Goal: Book appointment/travel/reservation

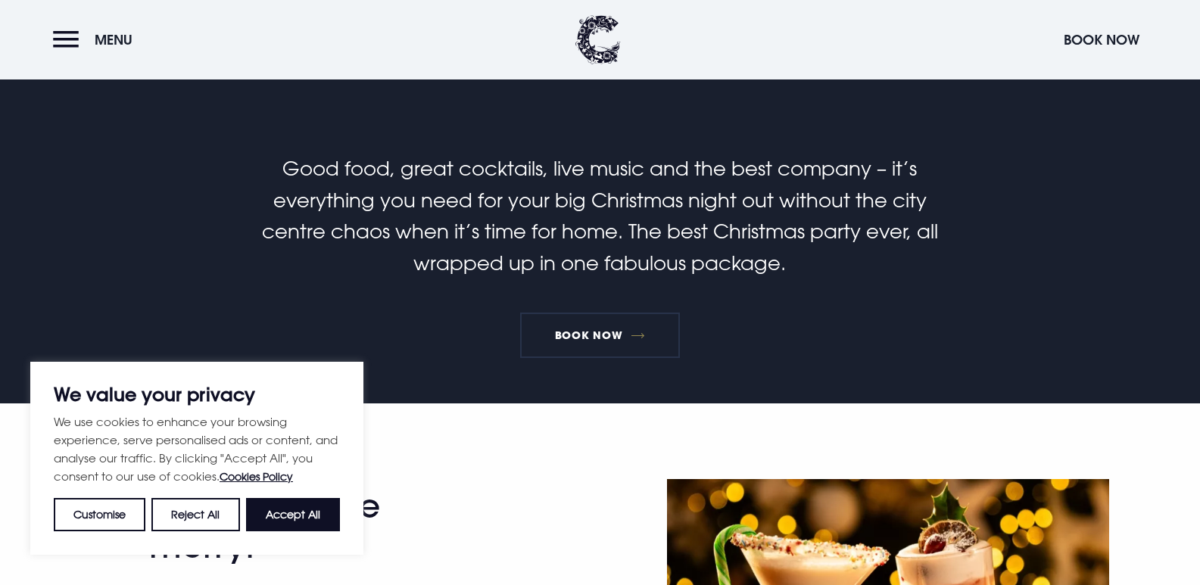
scroll to position [454, 0]
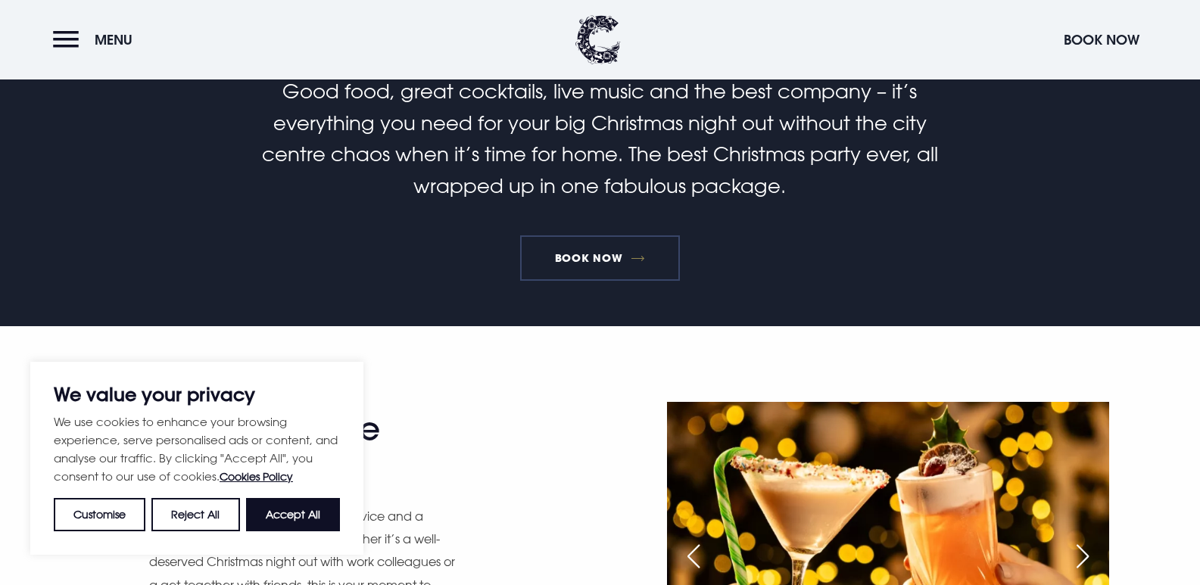
click at [658, 266] on link "Book Now" at bounding box center [599, 258] width 159 height 45
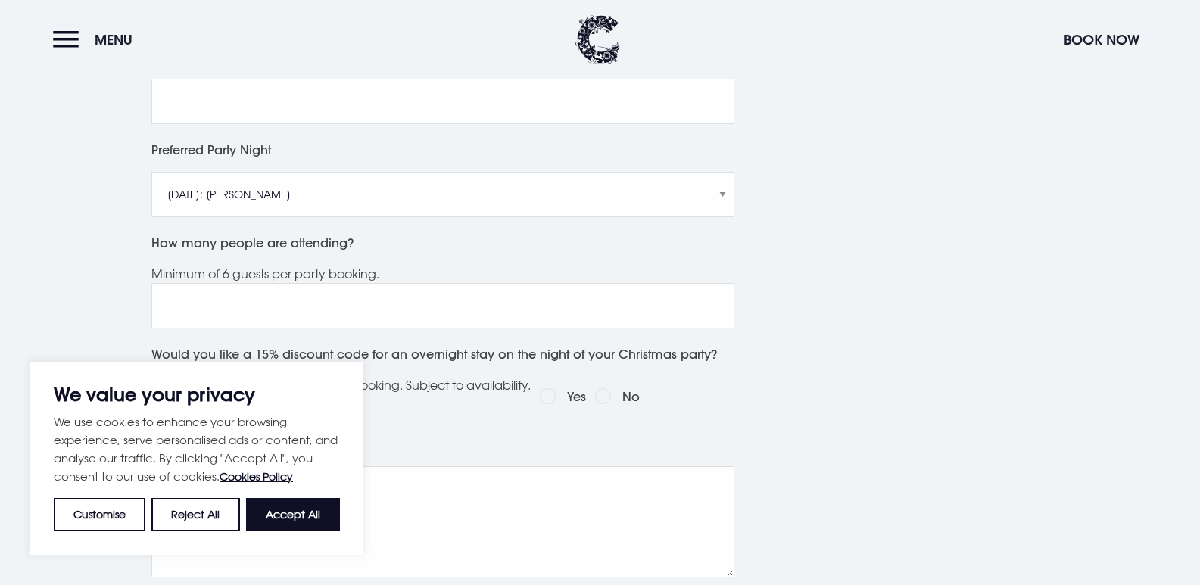
scroll to position [757, 0]
click at [294, 502] on button "Accept All" at bounding box center [293, 514] width 94 height 33
checkbox input "true"
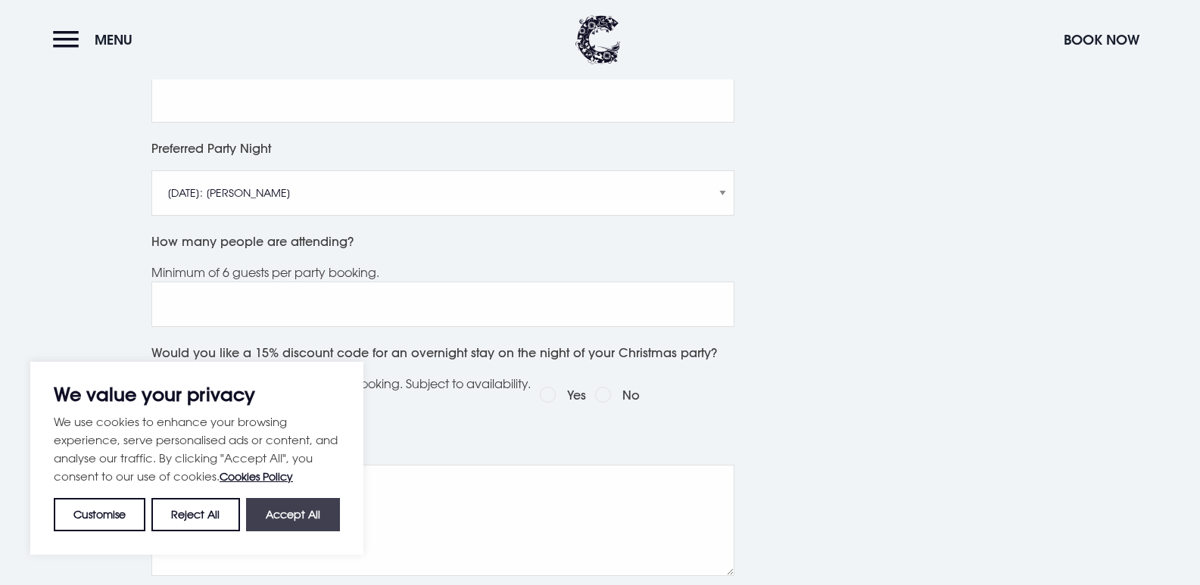
checkbox input "true"
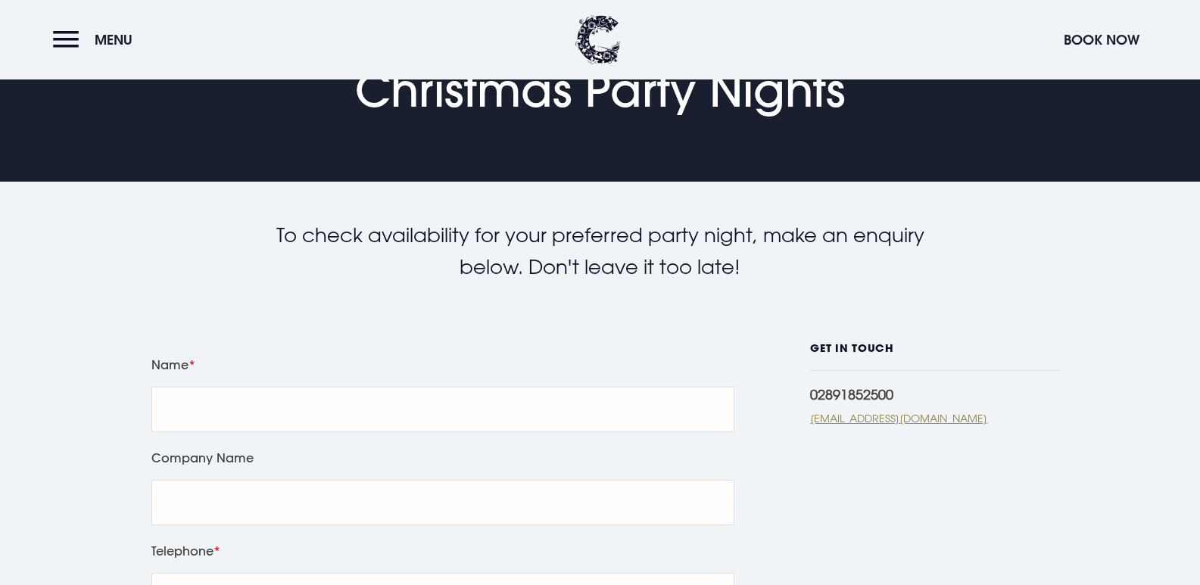
scroll to position [0, 0]
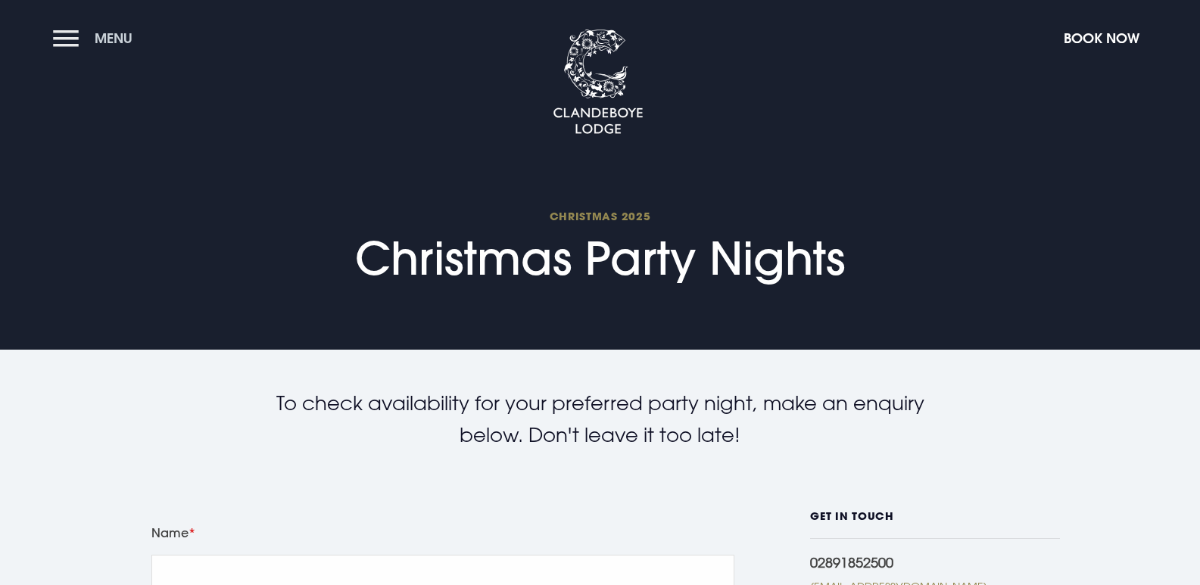
click at [69, 26] on button "Menu" at bounding box center [96, 38] width 87 height 33
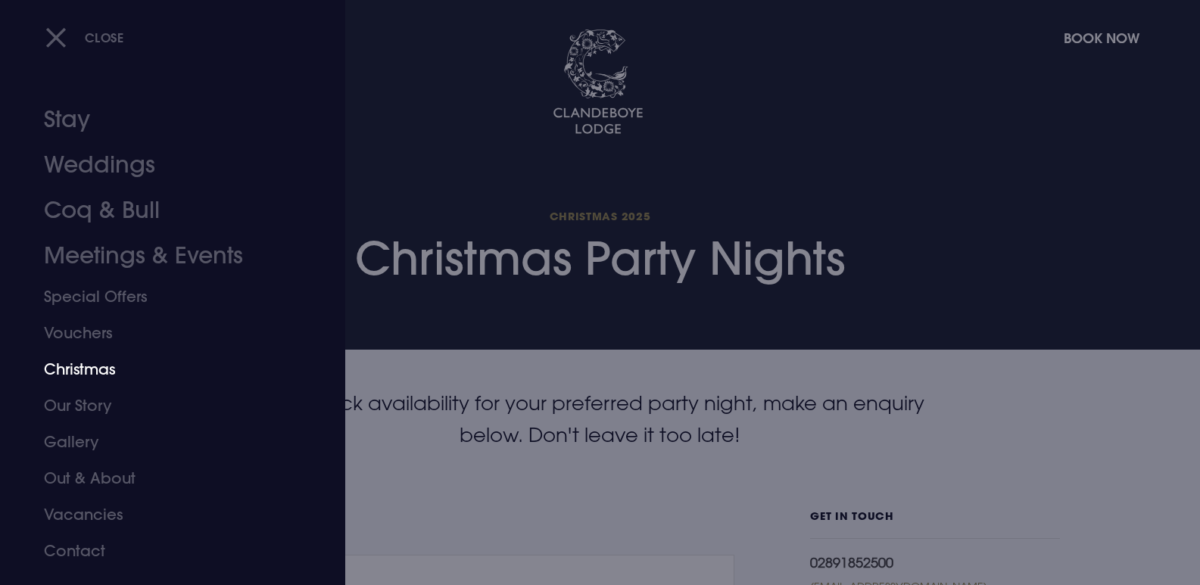
click at [117, 359] on link "Christmas" at bounding box center [163, 369] width 239 height 36
